Goal: Transaction & Acquisition: Subscribe to service/newsletter

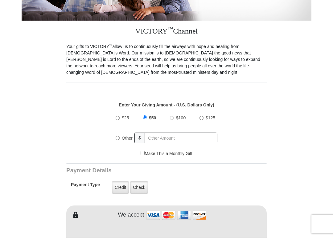
click at [119, 124] on input "$25" at bounding box center [117, 124] width 4 height 4
radio input "true"
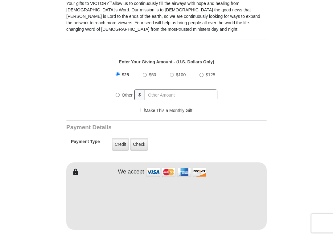
scroll to position [171, 0]
click at [143, 114] on input "Make This a Monthly Gift" at bounding box center [142, 116] width 4 height 4
checkbox input "true"
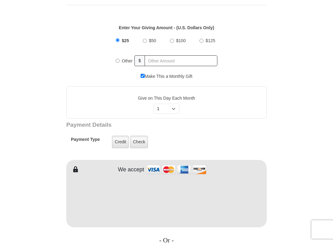
scroll to position [211, 0]
click at [173, 108] on select "Select Day of Month 1 2 3 4 5 6 7 8 9 10 11 12 13 14 15 16 17 18 19 20 21 22 23…" at bounding box center [166, 109] width 26 height 10
select select "5"
click at [121, 141] on label "Credit" at bounding box center [120, 142] width 17 height 13
click at [0, 0] on input "Credit" at bounding box center [0, 0] width 0 height 0
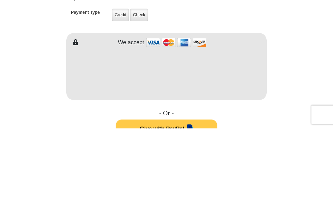
scroll to position [338, 0]
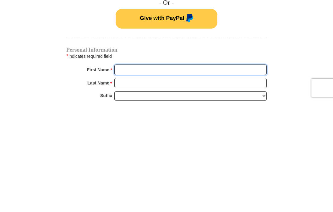
click at [198, 176] on input "First Name *" at bounding box center [190, 181] width 152 height 10
type input "[PERSON_NAME]"
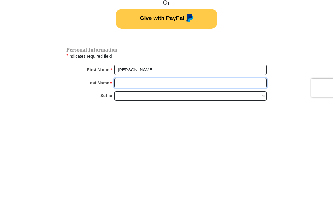
click at [193, 189] on input "Last Name *" at bounding box center [190, 194] width 152 height 10
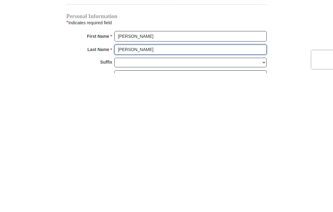
type input "[PERSON_NAME]"
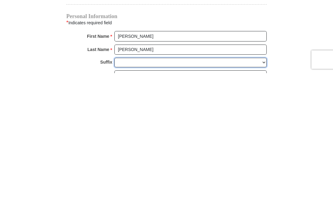
click at [173, 197] on select "[PERSON_NAME] I II III IV V VI" at bounding box center [190, 202] width 152 height 10
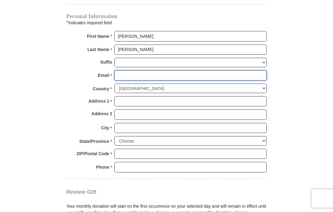
click at [194, 71] on input "Email *" at bounding box center [190, 76] width 152 height 10
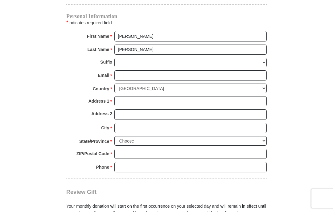
select select "1"
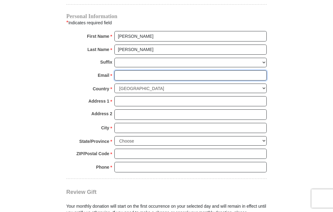
type input "[EMAIL_ADDRESS][DOMAIN_NAME]"
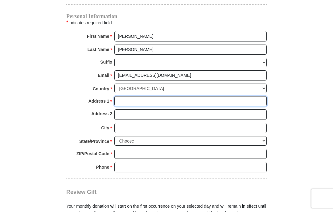
type input "[STREET_ADDRESS]"
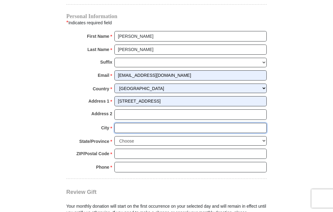
type input "[DEMOGRAPHIC_DATA] Lake"
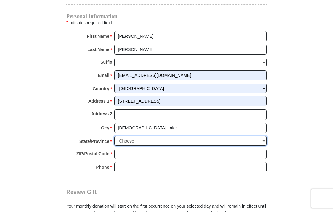
select select "FL"
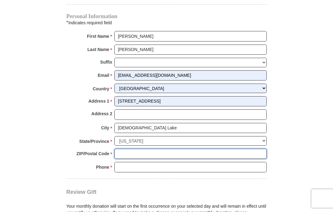
type input "32159"
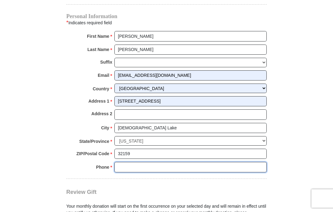
type input "7247143685"
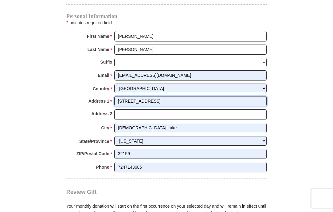
click at [187, 100] on input "[STREET_ADDRESS]" at bounding box center [190, 101] width 152 height 10
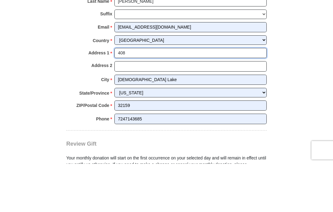
type input "40"
type input "[STREET_ADDRESS]"
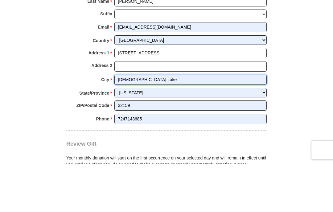
click at [207, 123] on input "[DEMOGRAPHIC_DATA] Lake" at bounding box center [190, 128] width 152 height 10
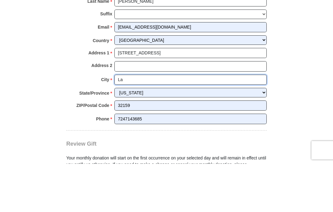
type input "L"
type input "[GEOGRAPHIC_DATA]"
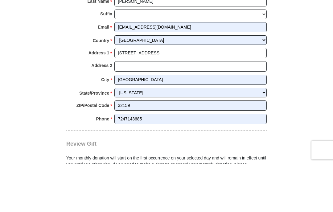
scroll to position [531, 0]
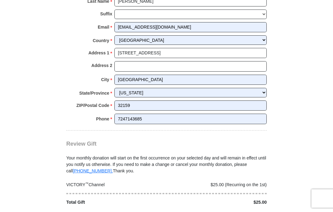
click at [205, 90] on select "Choose [US_STATE] [US_STATE] [US_STATE] [US_STATE] [US_STATE] Armed Forces Amer…" at bounding box center [190, 93] width 152 height 10
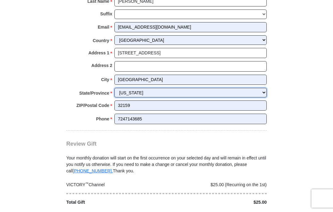
select select "PA"
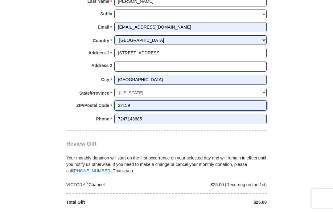
click at [200, 101] on input "32159" at bounding box center [190, 106] width 152 height 10
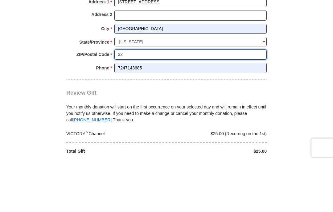
type input "3"
type input "16340"
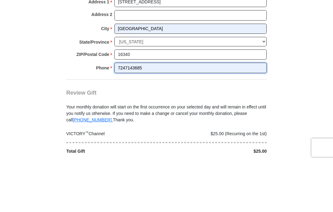
click at [181, 114] on input "7247143685" at bounding box center [190, 119] width 152 height 10
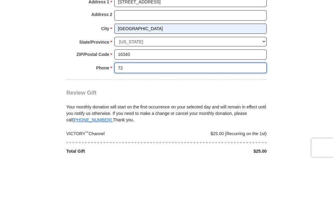
type input "7"
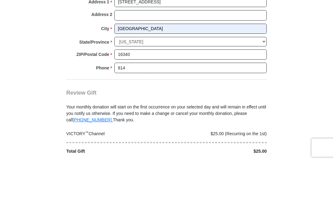
scroll to position [582, 0]
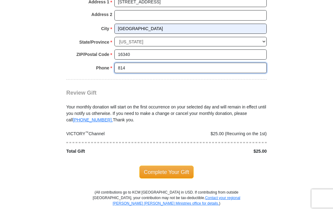
click at [139, 65] on input "814" at bounding box center [190, 68] width 152 height 10
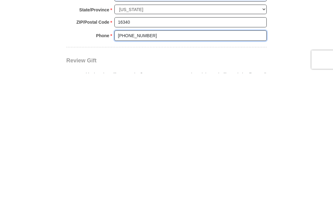
scroll to position [476, 0]
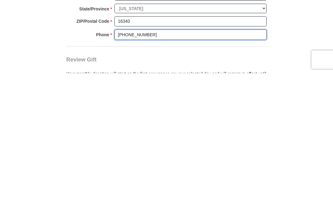
type input "[PHONE_NUMBER]"
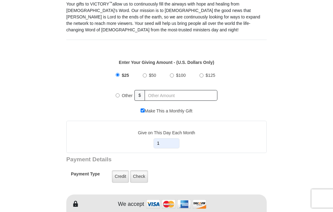
scroll to position [177, 0]
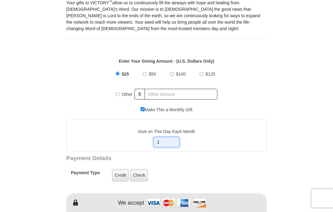
click at [170, 141] on select "Select Day of Month 1 2 3 4 5 6 7 8 9 10 11 12 13 14 15 16 17 18 19 20 21 22 23…" at bounding box center [166, 143] width 26 height 10
select select "4"
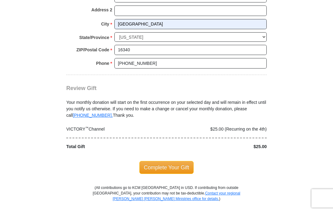
scroll to position [587, 0]
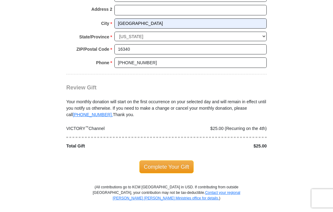
click at [182, 164] on span "Complete Your Gift" at bounding box center [166, 167] width 55 height 13
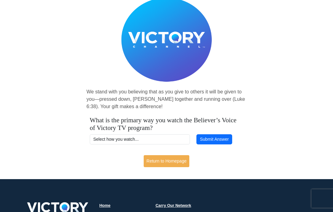
scroll to position [59, 0]
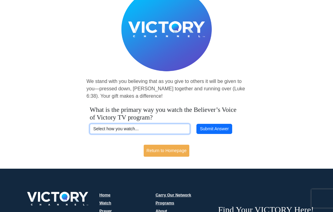
click at [167, 132] on select "Select how you watch... Daystar Morning Daystar Evening KCM.org GoVictory.com V…" at bounding box center [140, 129] width 100 height 10
select select "ROKU"
click at [222, 129] on button "Submit Answer" at bounding box center [214, 129] width 36 height 10
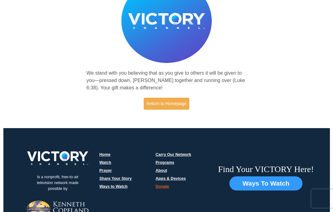
scroll to position [66, 0]
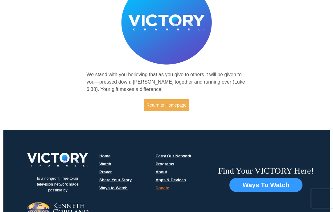
click at [172, 105] on link "Return to Homepage" at bounding box center [167, 105] width 46 height 12
